Goal: Obtain resource: Obtain resource

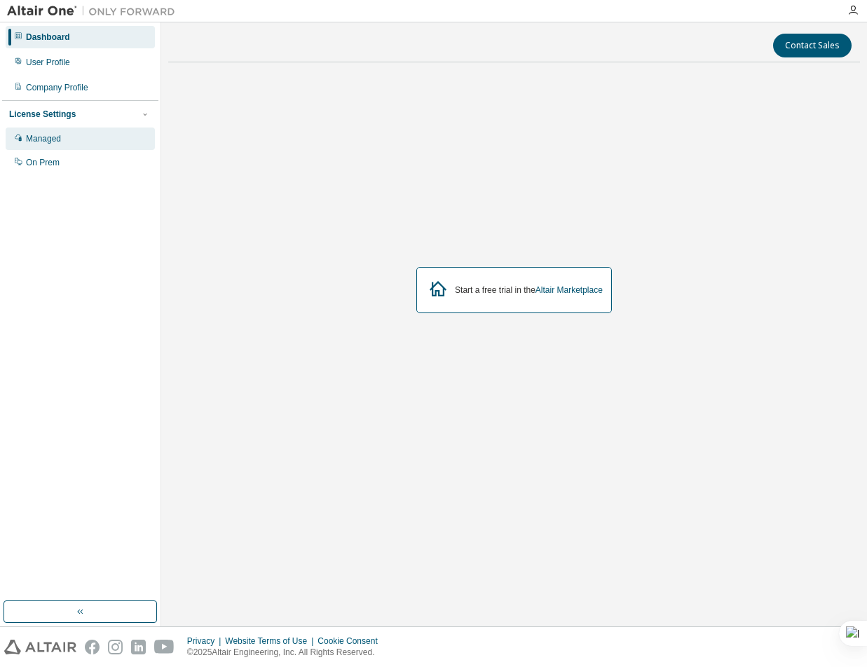
click at [67, 141] on div "Managed" at bounding box center [80, 138] width 149 height 22
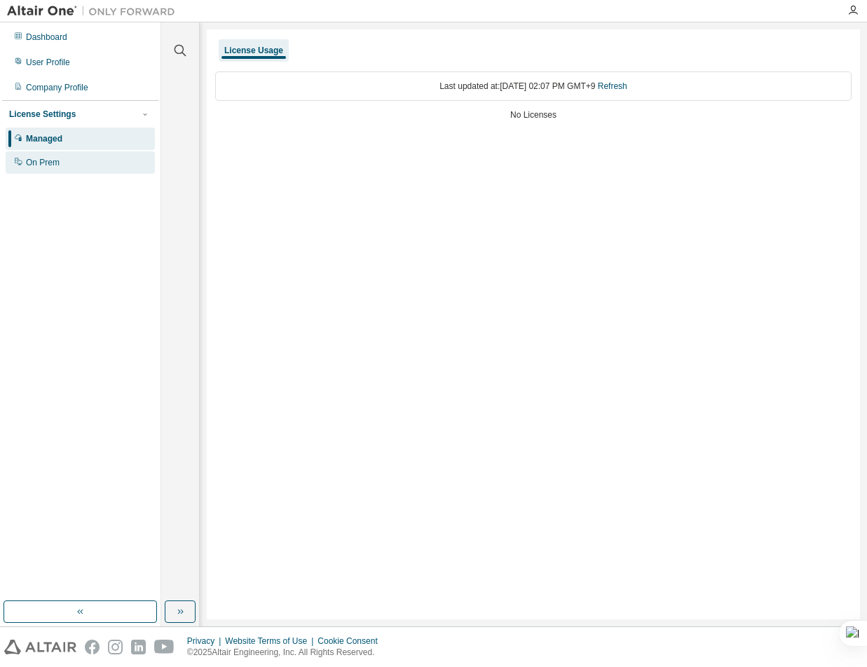
click at [66, 166] on div "On Prem" at bounding box center [80, 162] width 149 height 22
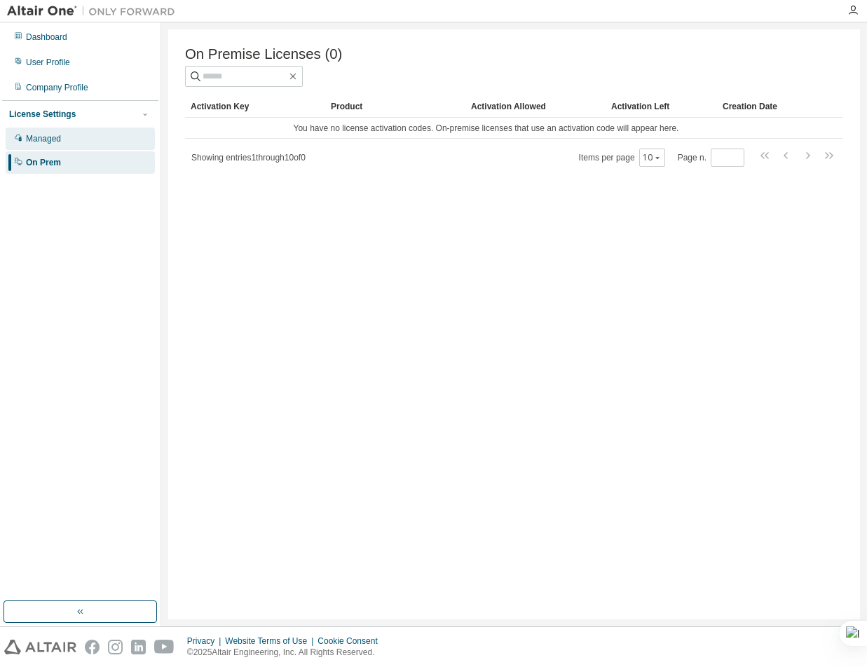
click at [67, 146] on div "Managed" at bounding box center [80, 138] width 149 height 22
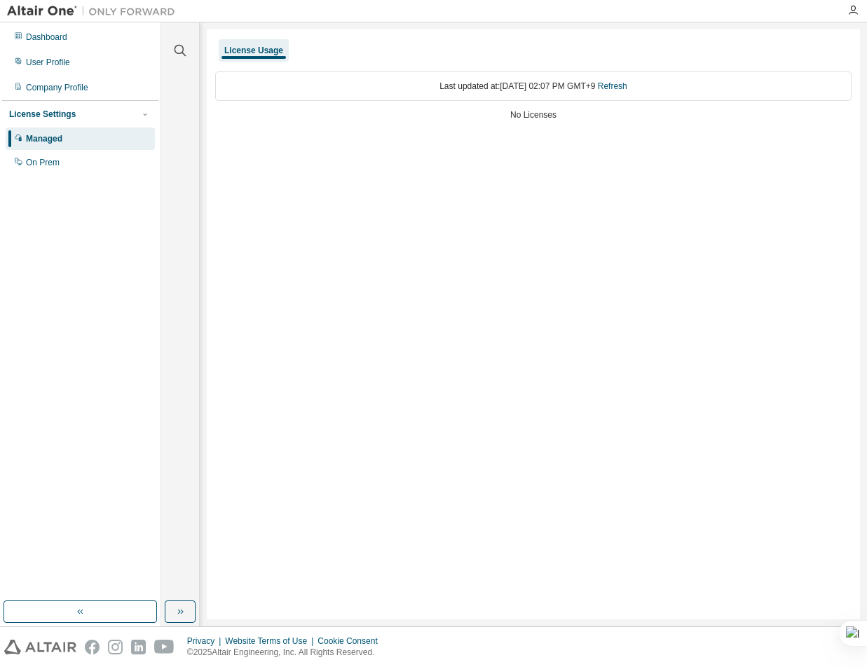
click at [67, 120] on div "License Settings Managed On Prem" at bounding box center [80, 137] width 156 height 75
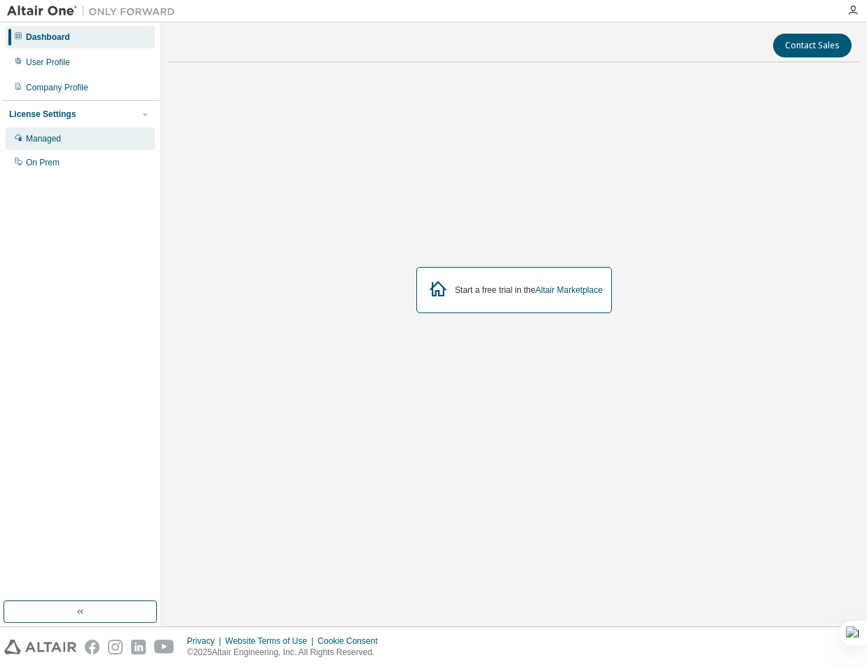
click at [49, 136] on div "Managed" at bounding box center [43, 138] width 35 height 11
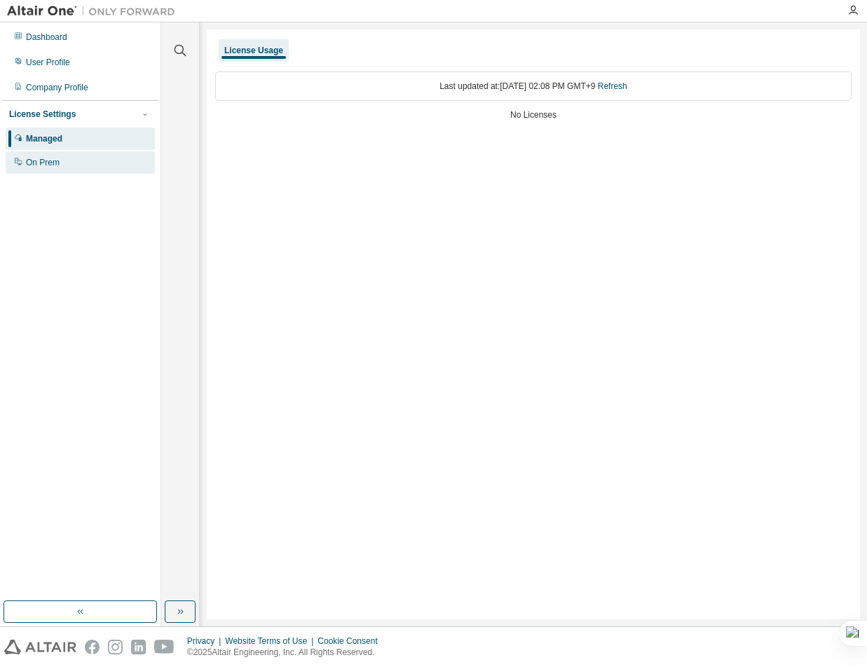
click at [55, 167] on div "On Prem" at bounding box center [43, 162] width 34 height 11
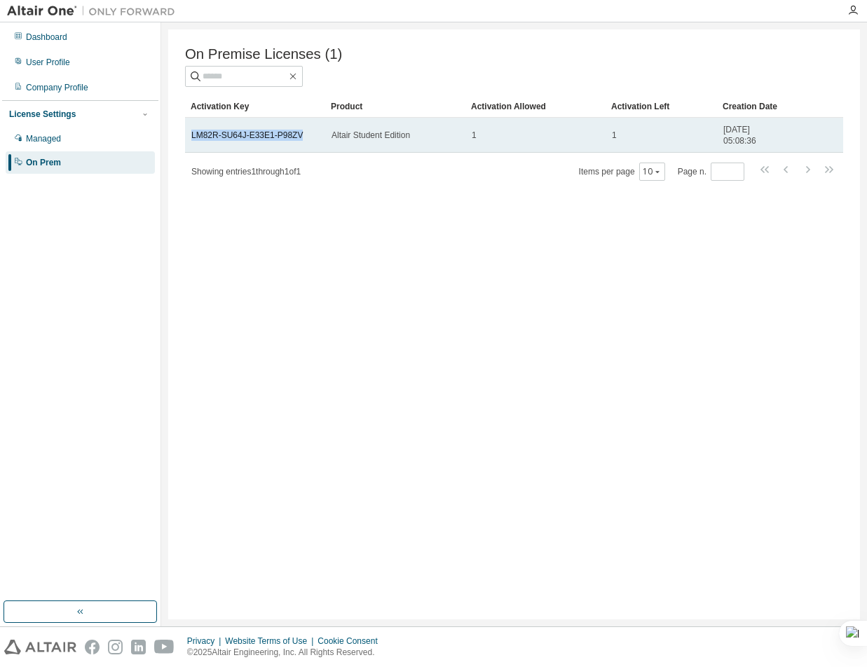
drag, startPoint x: 298, startPoint y: 138, endPoint x: 191, endPoint y: 132, distance: 108.1
click at [191, 132] on td "LM82R-SU64J-E33E1-P98ZV" at bounding box center [255, 135] width 140 height 35
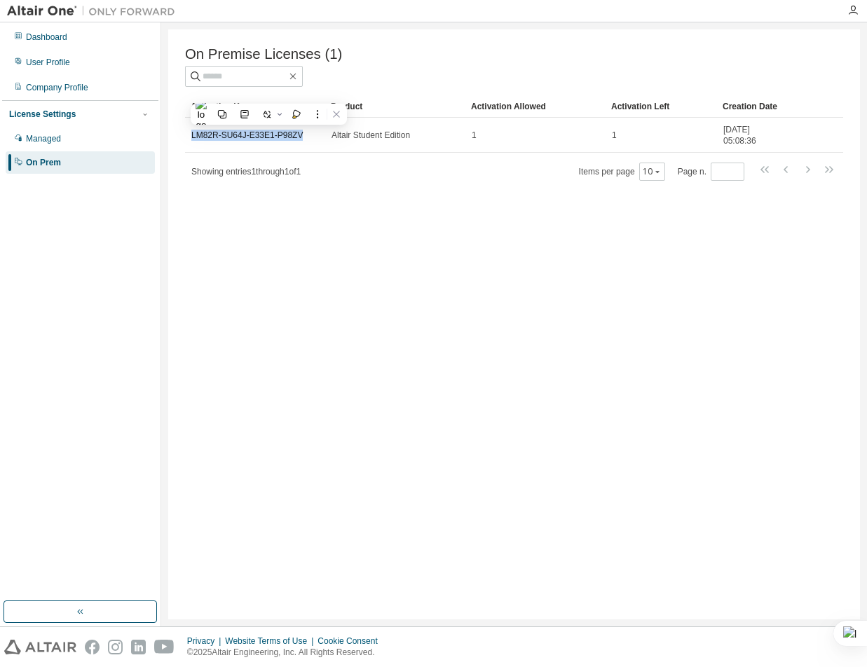
copy link "LM82R-SU64J-E33E1-P98ZV"
click at [494, 226] on div "On Premise Licenses (1) Clear Load Save Save As Field Operator Value Select fil…" at bounding box center [513, 324] width 691 height 590
click at [855, 11] on icon "button" at bounding box center [852, 10] width 11 height 11
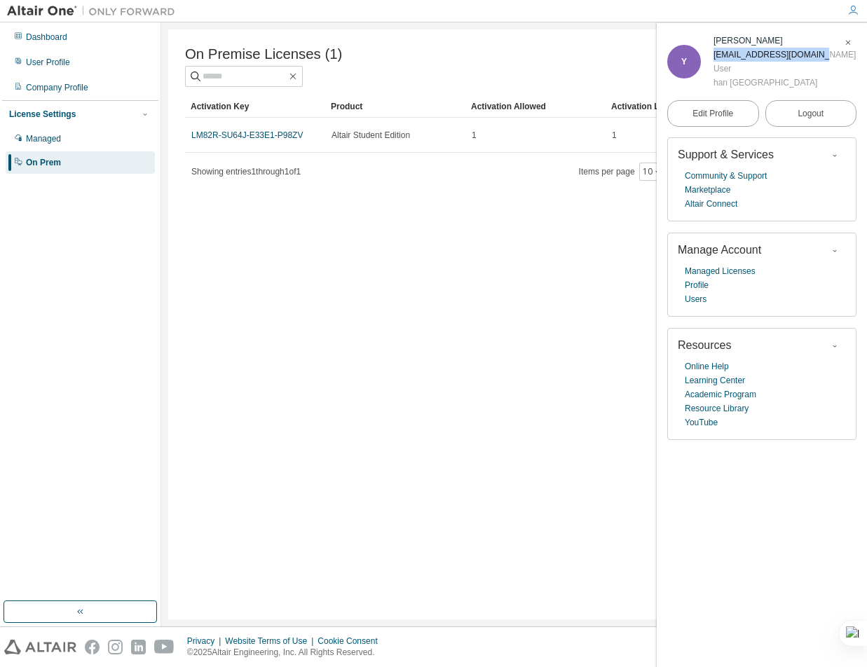
drag, startPoint x: 822, startPoint y: 57, endPoint x: 710, endPoint y: 57, distance: 112.1
click at [710, 57] on div "Y [PERSON_NAME] [EMAIL_ADDRESS][DOMAIN_NAME] User han [GEOGRAPHIC_DATA]" at bounding box center [761, 62] width 189 height 56
copy div "[EMAIL_ADDRESS][DOMAIN_NAME]"
